Goal: Information Seeking & Learning: Learn about a topic

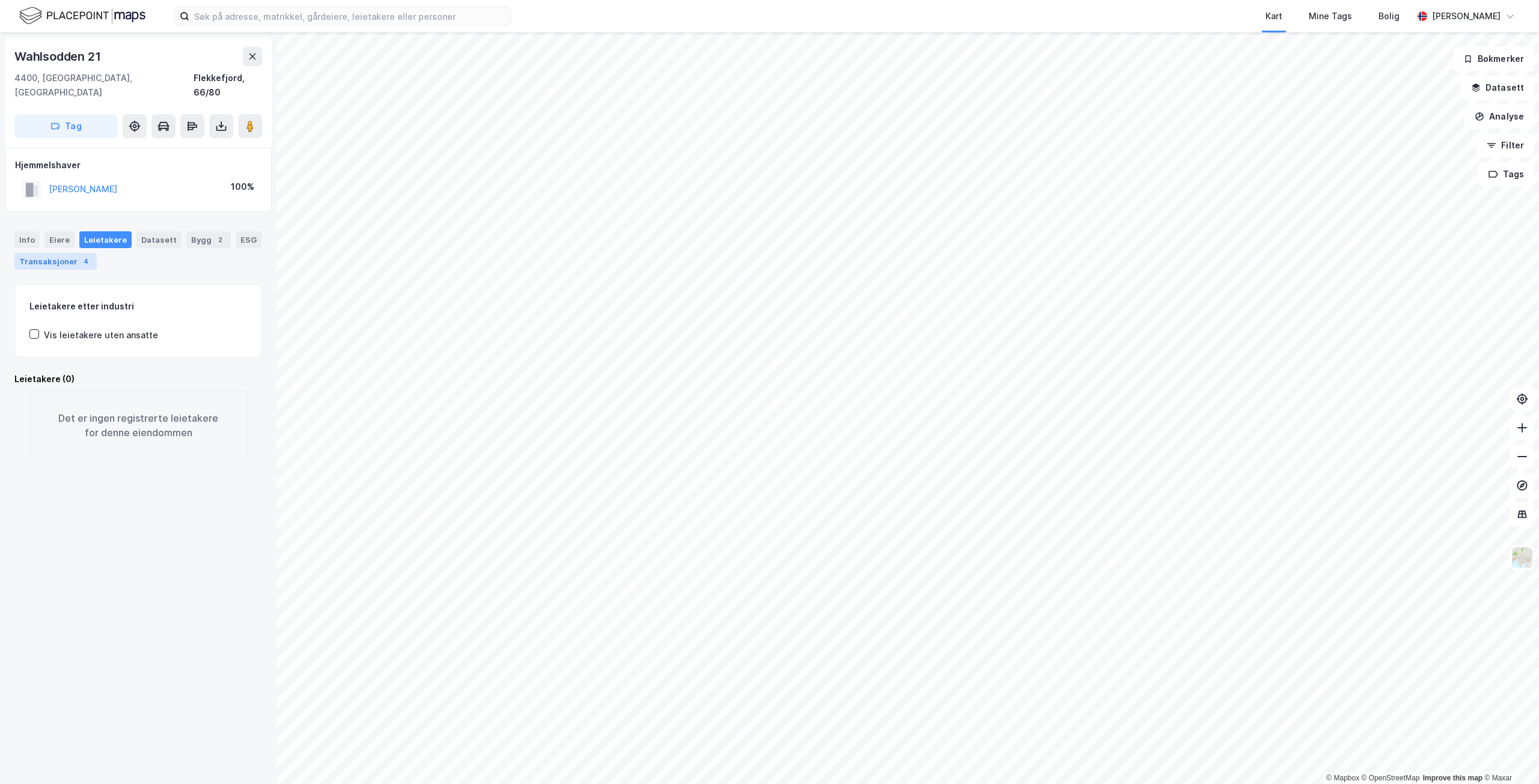
click at [66, 253] on div "Transaksjoner 4" at bounding box center [55, 261] width 82 height 17
